Goal: Task Accomplishment & Management: Manage account settings

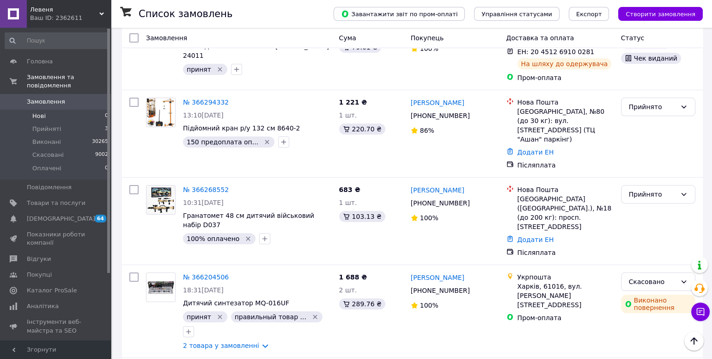
click at [57, 115] on li "Нові 0" at bounding box center [57, 115] width 114 height 13
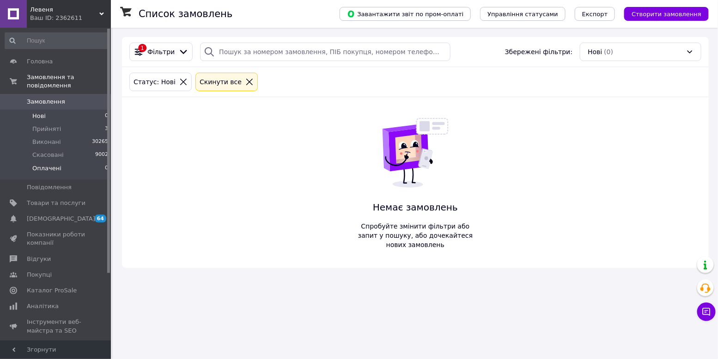
click at [69, 166] on li "Оплачені 0" at bounding box center [57, 171] width 114 height 18
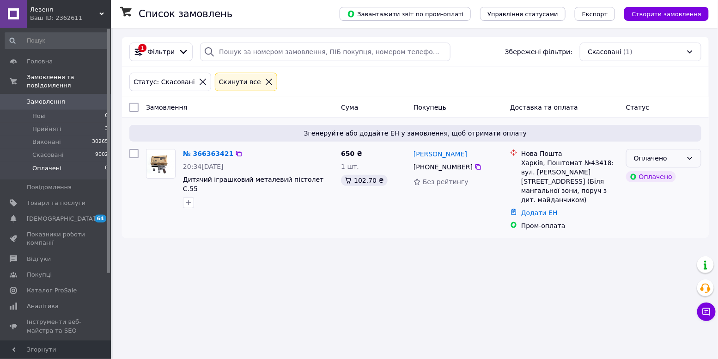
click at [663, 159] on div "Оплачено" at bounding box center [658, 158] width 49 height 10
click at [655, 176] on li "Прийнято" at bounding box center [663, 178] width 74 height 17
click at [212, 149] on div "№ 366363421" at bounding box center [206, 153] width 48 height 11
click at [213, 153] on link "№ 366363421" at bounding box center [206, 153] width 46 height 7
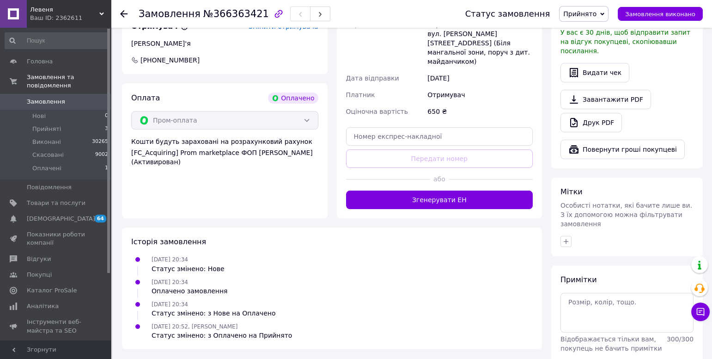
scroll to position [340, 0]
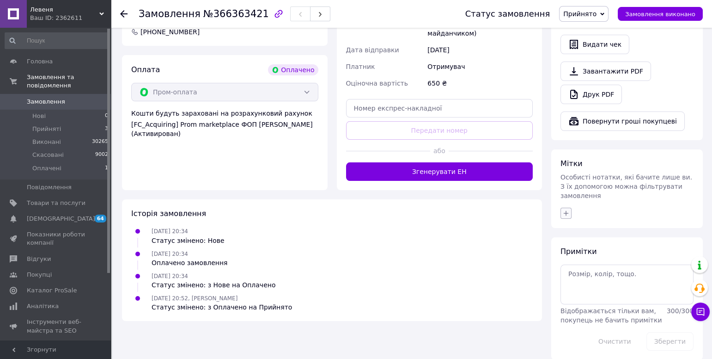
click at [570, 207] on button "button" at bounding box center [565, 212] width 11 height 11
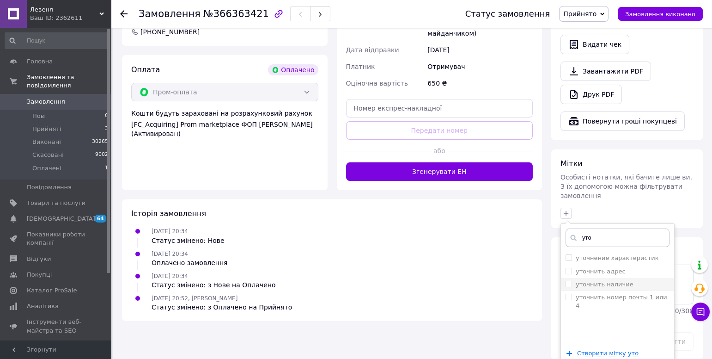
type input "уто"
click at [585, 280] on label "уточнить наличие" at bounding box center [605, 283] width 58 height 7
checkbox input "true"
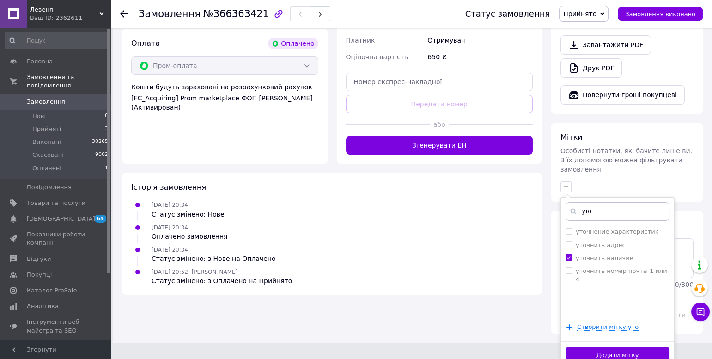
click at [610, 351] on button "Додати мітку" at bounding box center [617, 355] width 104 height 18
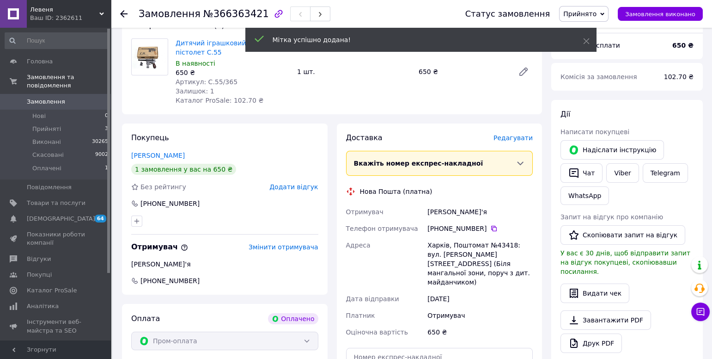
scroll to position [0, 0]
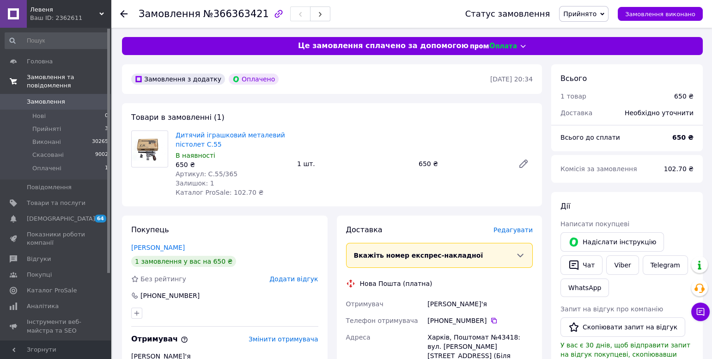
click at [47, 75] on span "Замовлення та повідомлення" at bounding box center [69, 81] width 84 height 17
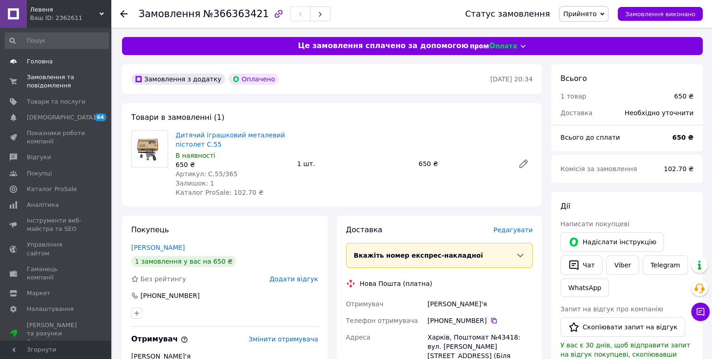
click at [44, 64] on span "Головна" at bounding box center [40, 61] width 26 height 8
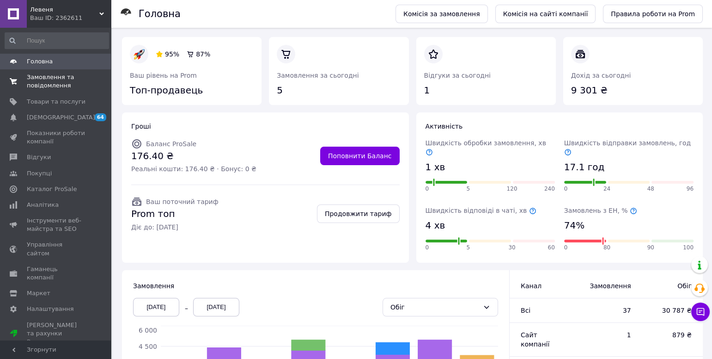
click at [36, 81] on span "Замовлення та повідомлення" at bounding box center [56, 81] width 59 height 17
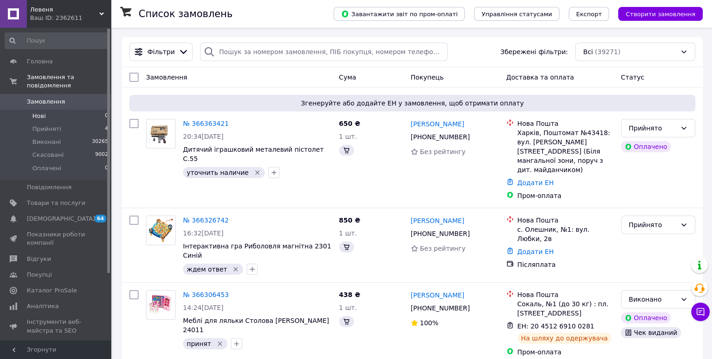
click at [43, 115] on span "Нові" at bounding box center [38, 116] width 13 height 8
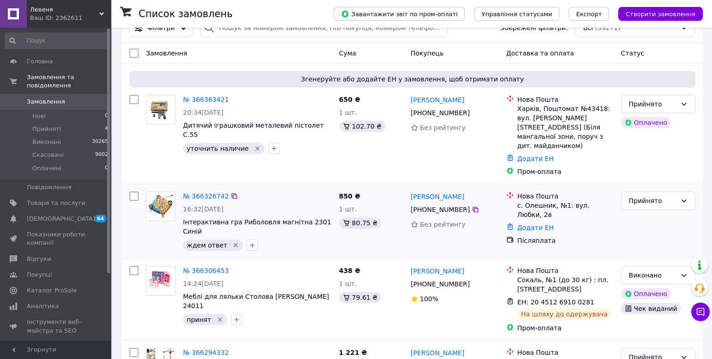
scroll to position [32, 0]
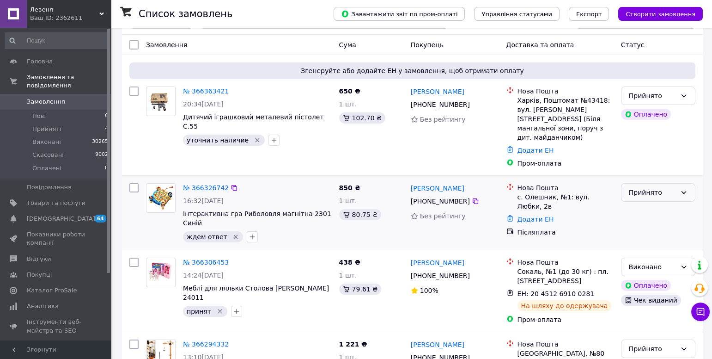
click at [657, 187] on div "Прийнято" at bounding box center [653, 192] width 48 height 10
click at [644, 222] on li "Скасовано" at bounding box center [657, 219] width 73 height 17
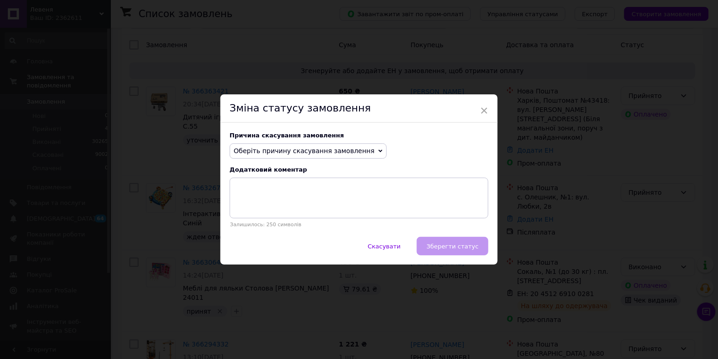
click at [329, 154] on span "Оберіть причину скасування замовлення" at bounding box center [308, 151] width 157 height 16
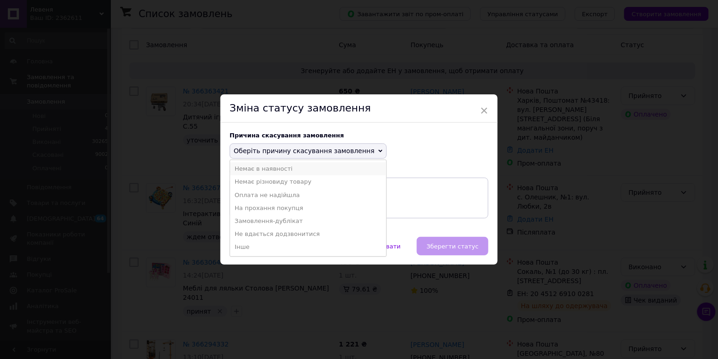
click at [266, 170] on li "Немає в наявності" at bounding box center [308, 168] width 156 height 13
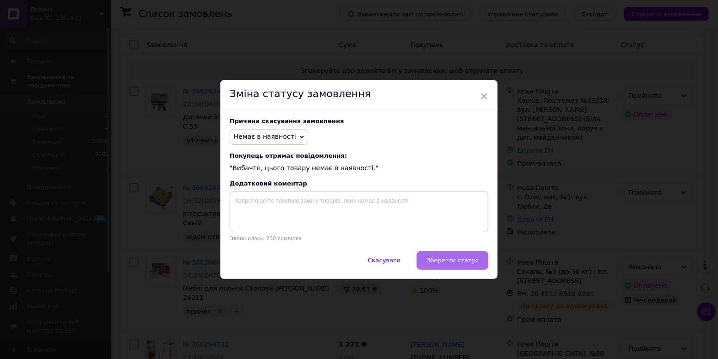
click at [462, 262] on span "Зберегти статус" at bounding box center [452, 259] width 52 height 7
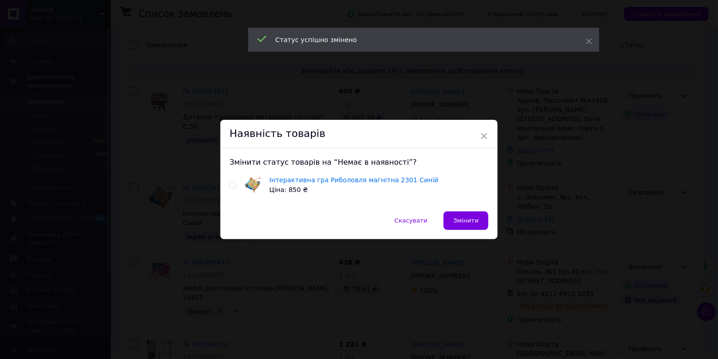
click at [233, 184] on input "checkbox" at bounding box center [233, 185] width 6 height 6
checkbox input "true"
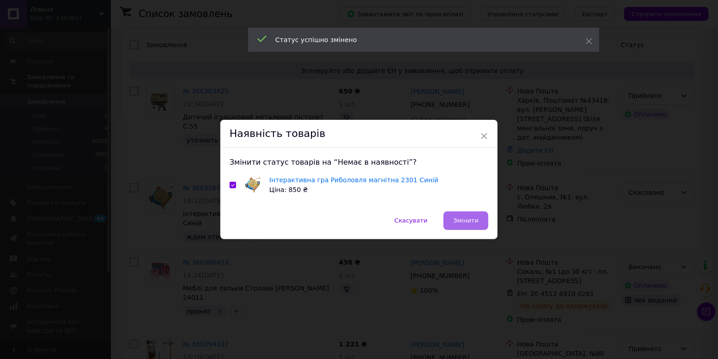
click at [464, 218] on span "Змінити" at bounding box center [465, 220] width 25 height 7
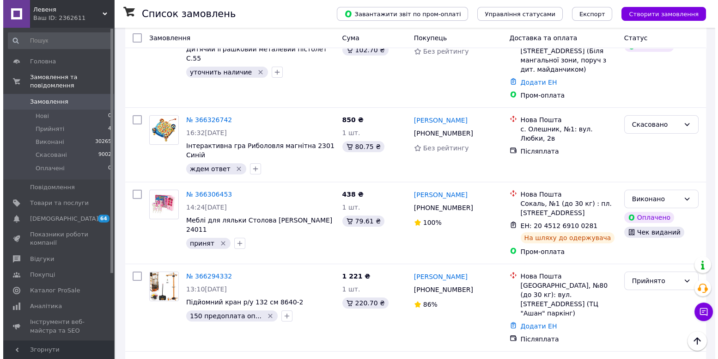
scroll to position [0, 0]
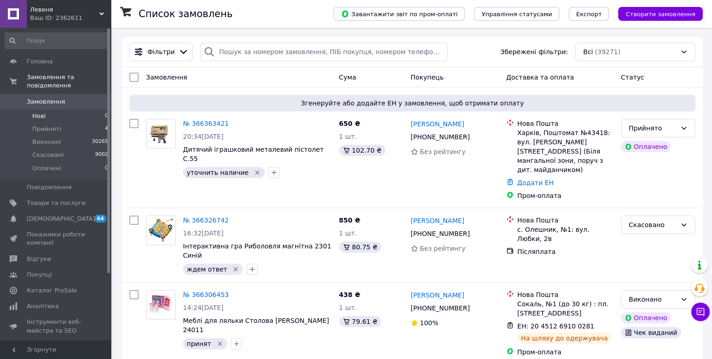
click at [65, 114] on li "Нові 0" at bounding box center [57, 115] width 114 height 13
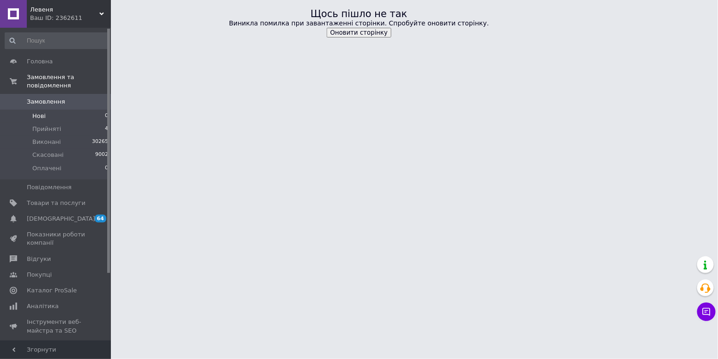
click at [357, 28] on button "Оновити сторінку" at bounding box center [359, 33] width 65 height 10
click at [355, 33] on button "Оновити сторінку" at bounding box center [359, 33] width 65 height 10
